Goal: Transaction & Acquisition: Obtain resource

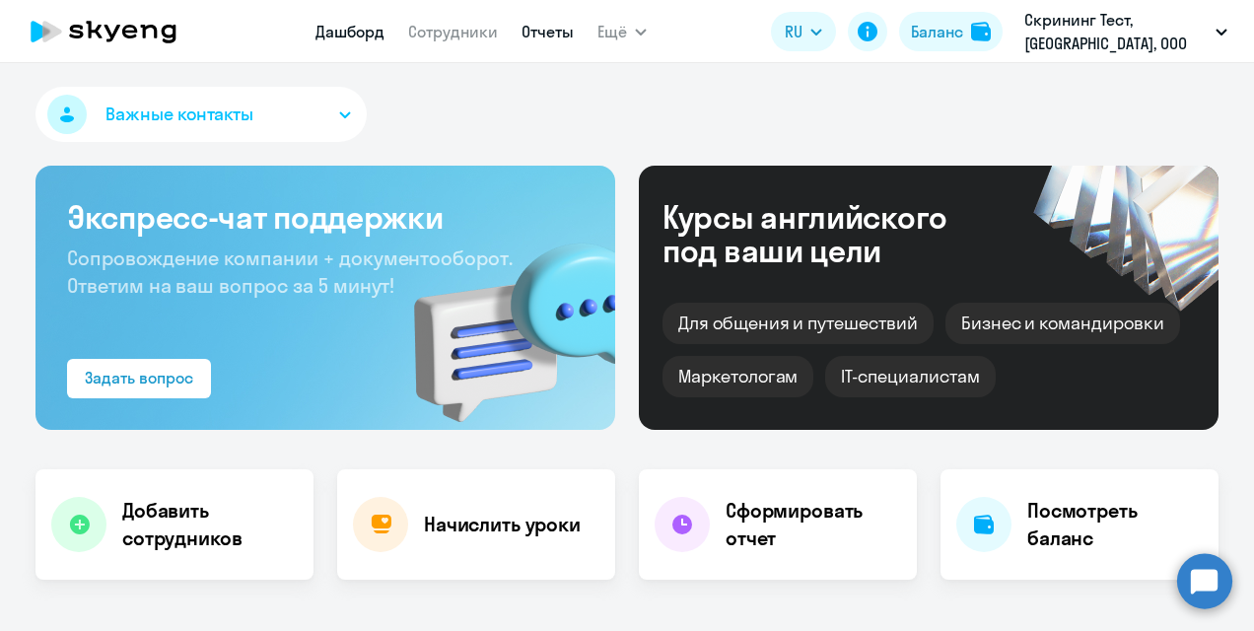
click at [554, 33] on link "Отчеты" at bounding box center [547, 32] width 52 height 20
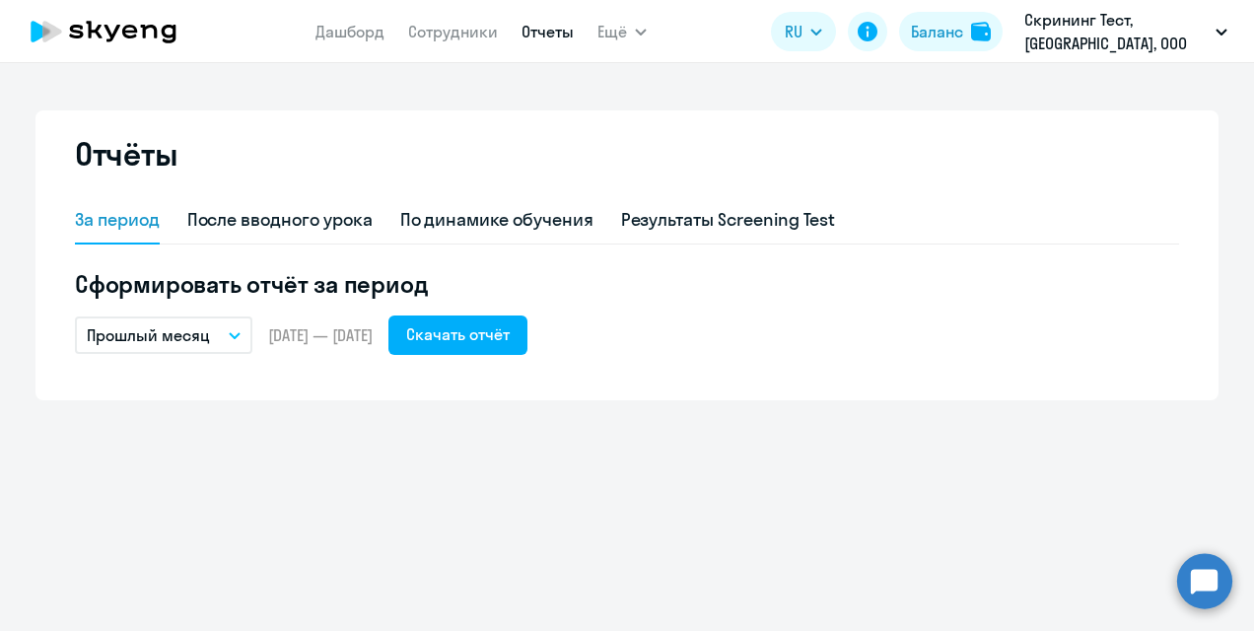
click at [217, 329] on button "Прошлый месяц" at bounding box center [163, 334] width 177 height 37
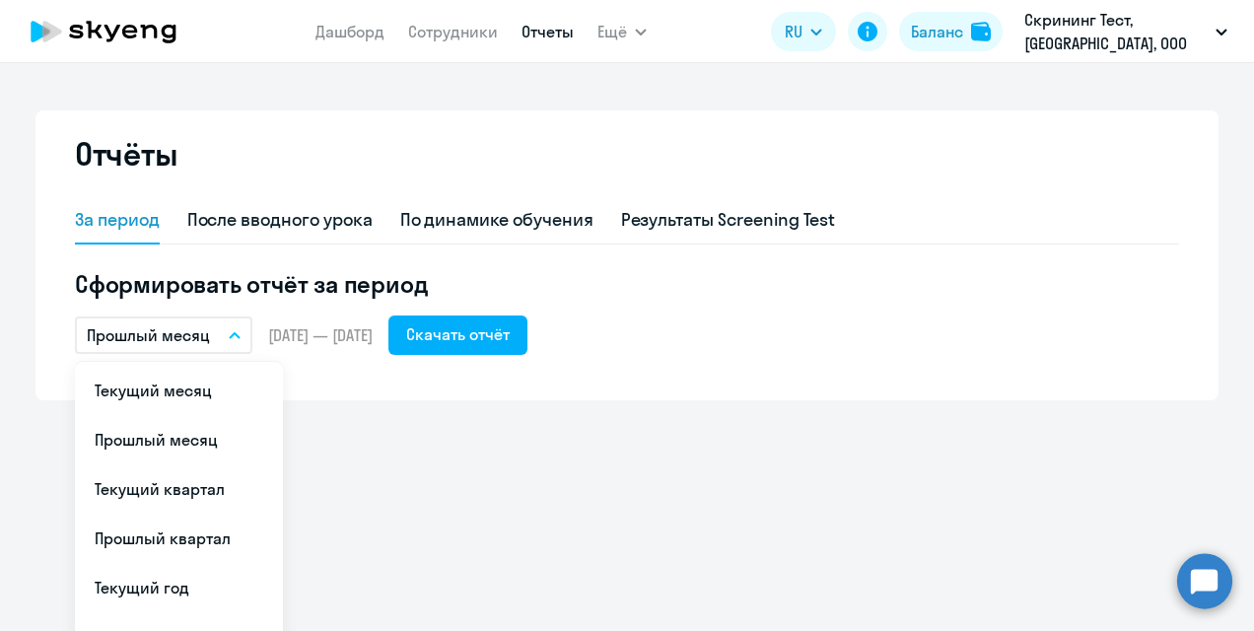
click at [417, 455] on div "Отчёты За период После вводного урока По динамике обучения Результаты Screening…" at bounding box center [627, 347] width 1254 height 568
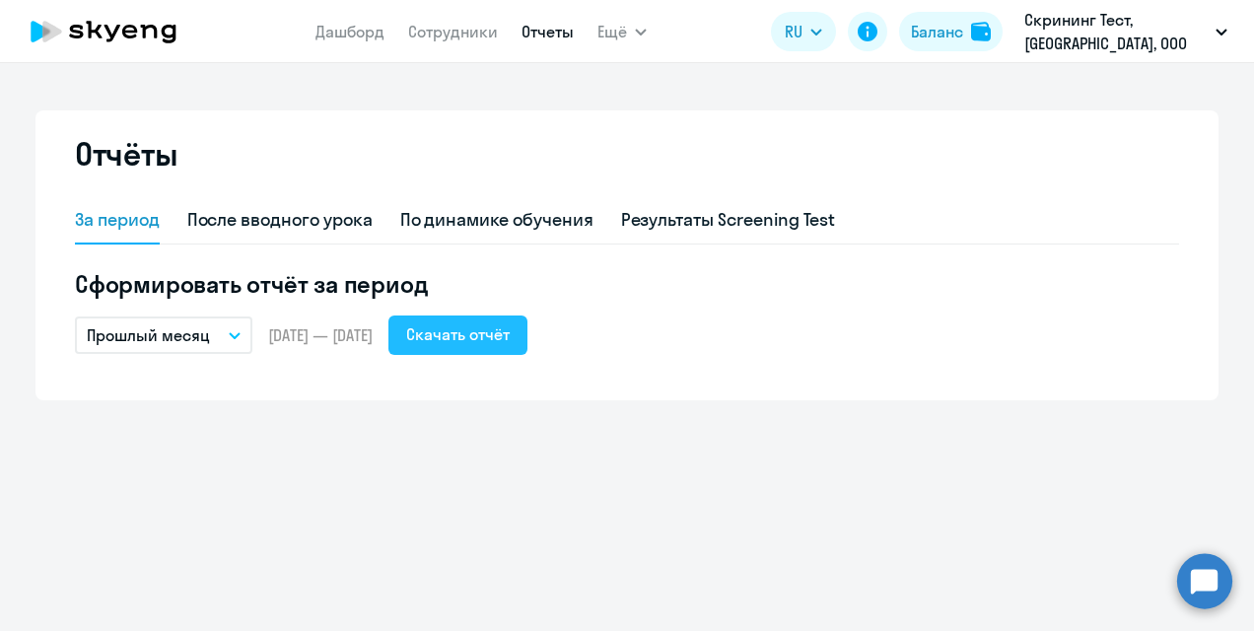
click at [503, 345] on div "Скачать отчёт" at bounding box center [458, 334] width 104 height 24
click at [668, 126] on div "Отчёты За период После вводного урока По динамике обучения Результаты Screening…" at bounding box center [626, 255] width 1183 height 290
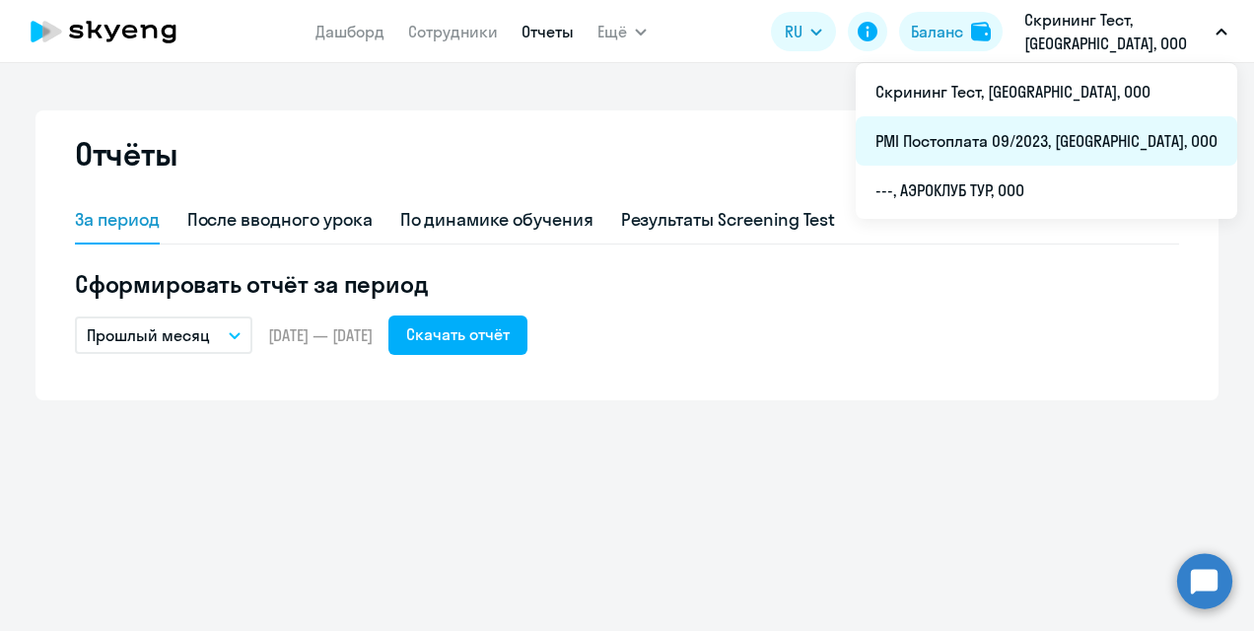
click at [1089, 134] on li "PMI Постоплата 09/2023, [GEOGRAPHIC_DATA], ООО" at bounding box center [1047, 140] width 382 height 49
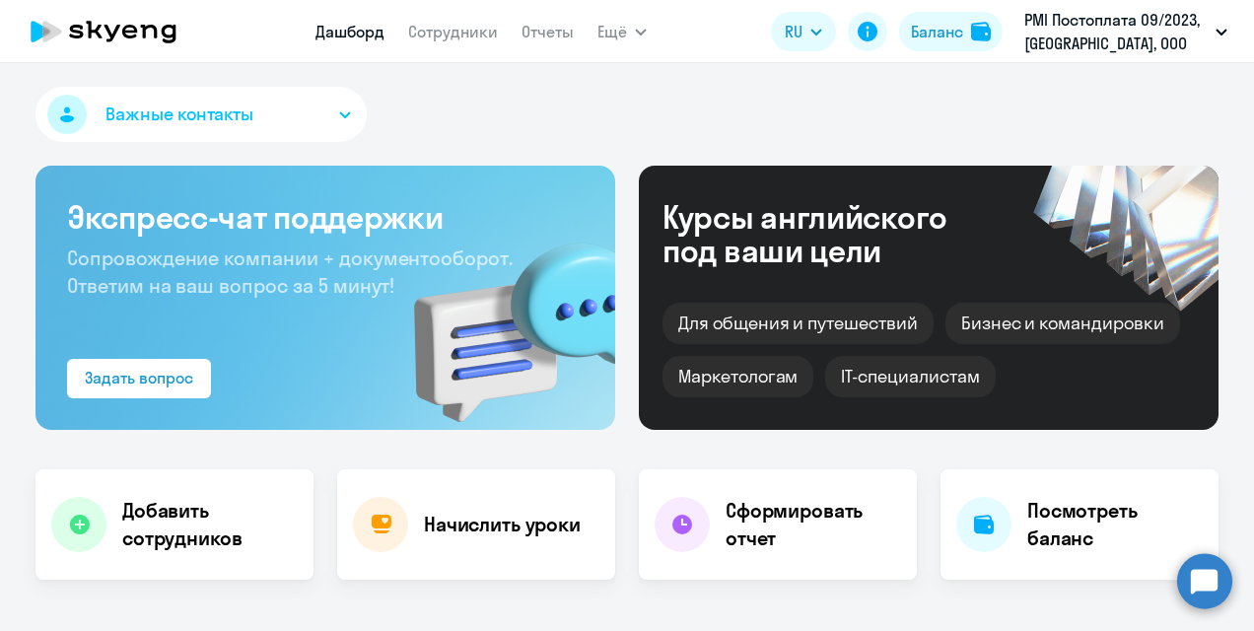
drag, startPoint x: 546, startPoint y: 39, endPoint x: 477, endPoint y: 77, distance: 78.5
click at [546, 39] on link "Отчеты" at bounding box center [547, 32] width 52 height 20
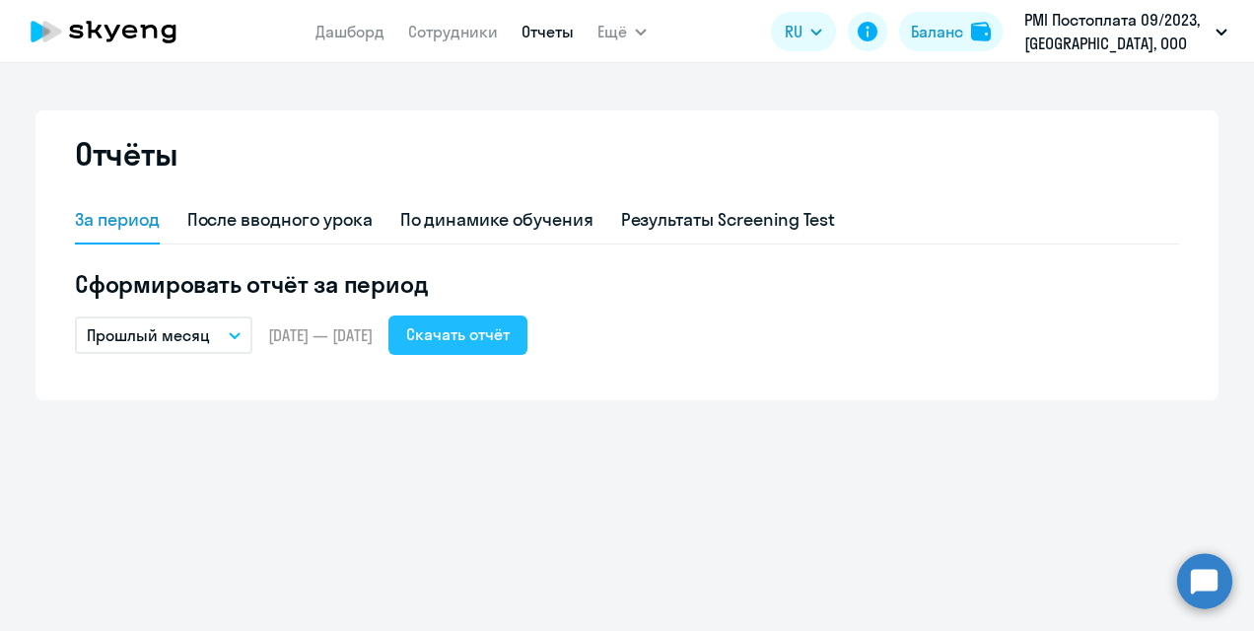
click at [479, 345] on div "Скачать отчёт" at bounding box center [458, 334] width 104 height 24
